Goal: Information Seeking & Learning: Check status

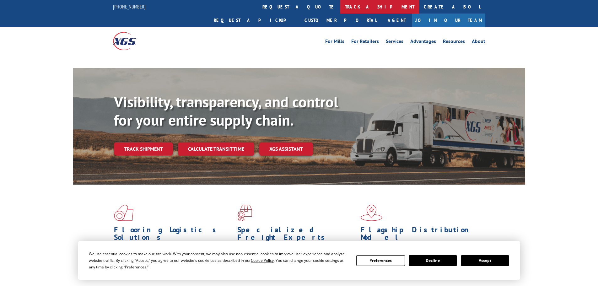
click at [341, 7] on link "track a shipment" at bounding box center [380, 7] width 79 height 14
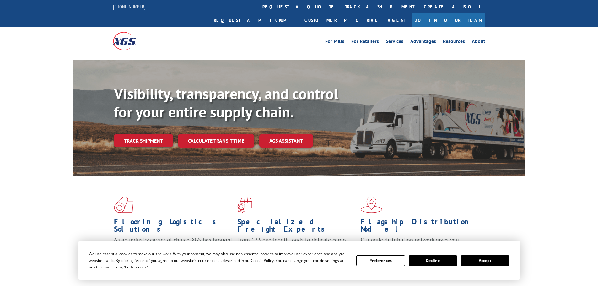
click at [497, 265] on button "Accept" at bounding box center [485, 260] width 48 height 11
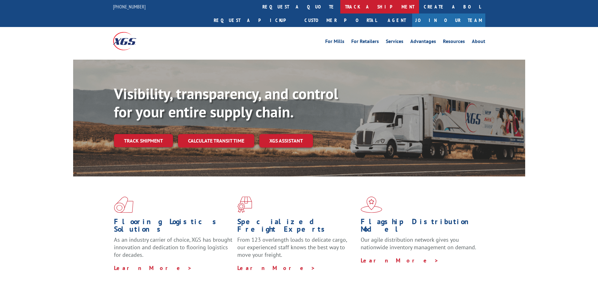
click at [341, 11] on link "track a shipment" at bounding box center [380, 7] width 79 height 14
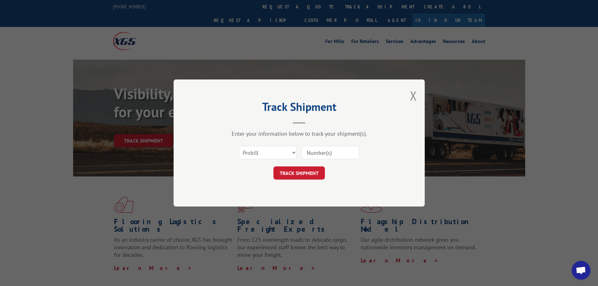
paste input "17608042"
type input "17608042"
click at [299, 166] on button "TRACK SHIPMENT" at bounding box center [300, 172] width 52 height 13
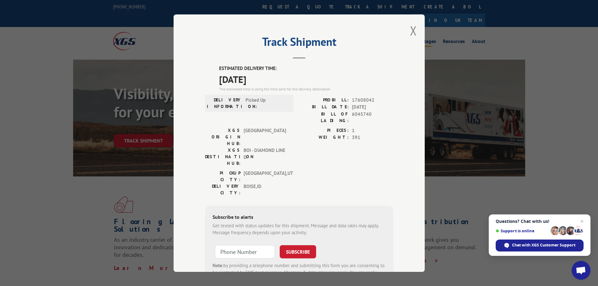
click at [410, 30] on button "Close modal" at bounding box center [413, 30] width 7 height 17
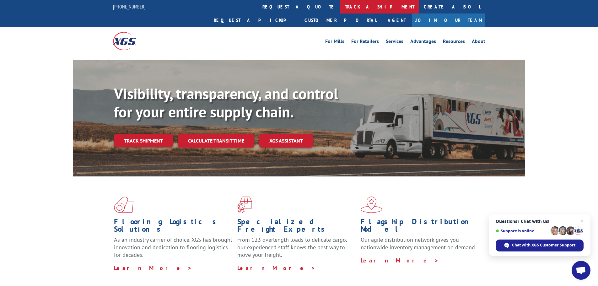
click at [341, 11] on link "track a shipment" at bounding box center [380, 7] width 79 height 14
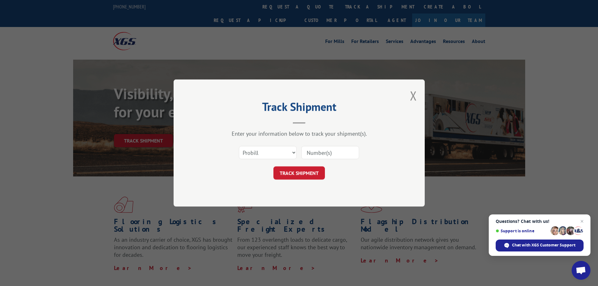
paste input "17260107"
type input "17260107"
click at [307, 169] on button "TRACK SHIPMENT" at bounding box center [300, 172] width 52 height 13
